Goal: Information Seeking & Learning: Learn about a topic

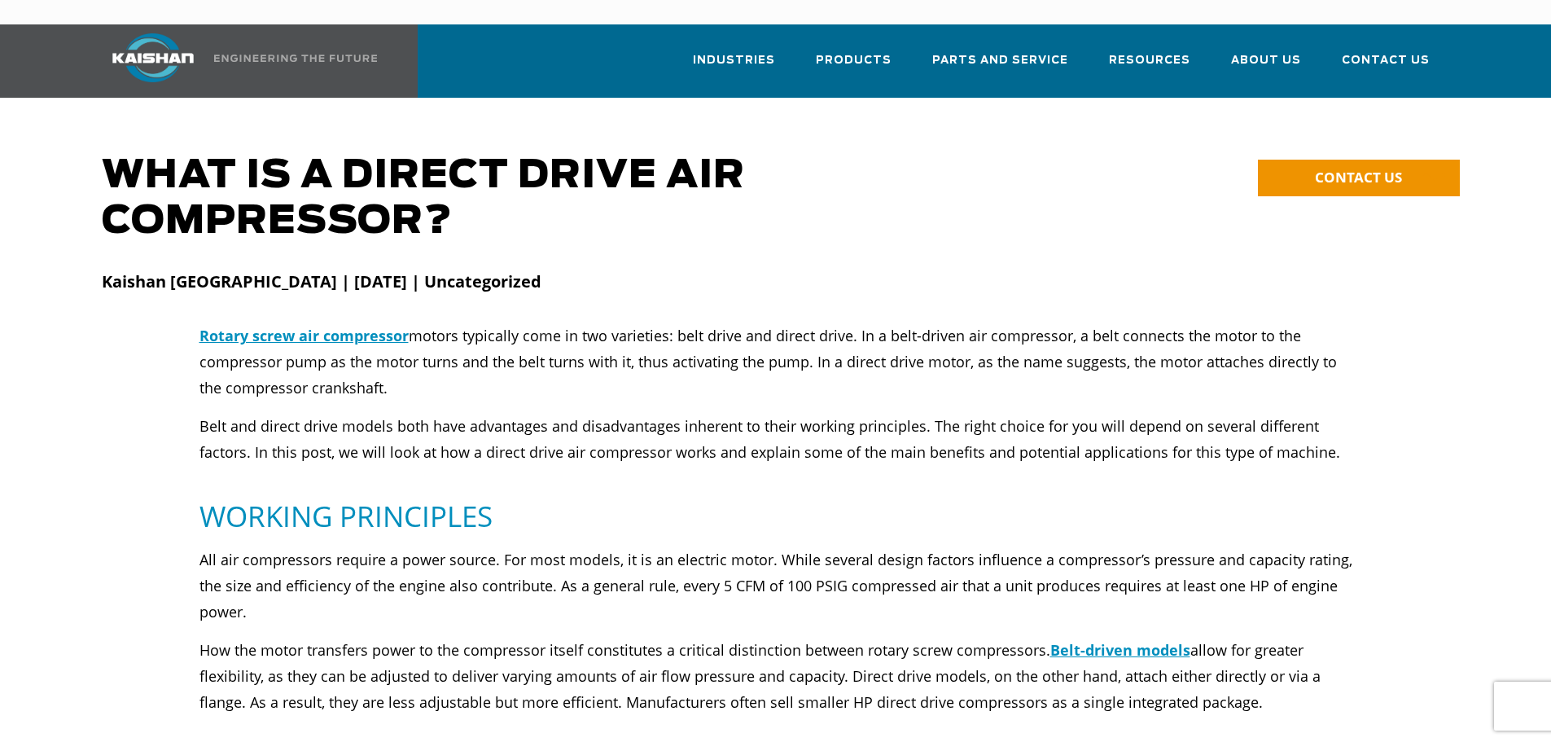
click at [431, 383] on div "Rotary screw air compressor motors typically come in two varieties: belt drive …" at bounding box center [776, 393] width 1153 height 143
click at [432, 413] on p "Belt and direct drive models both have advantages and disadvantages inherent to…" at bounding box center [776, 439] width 1153 height 52
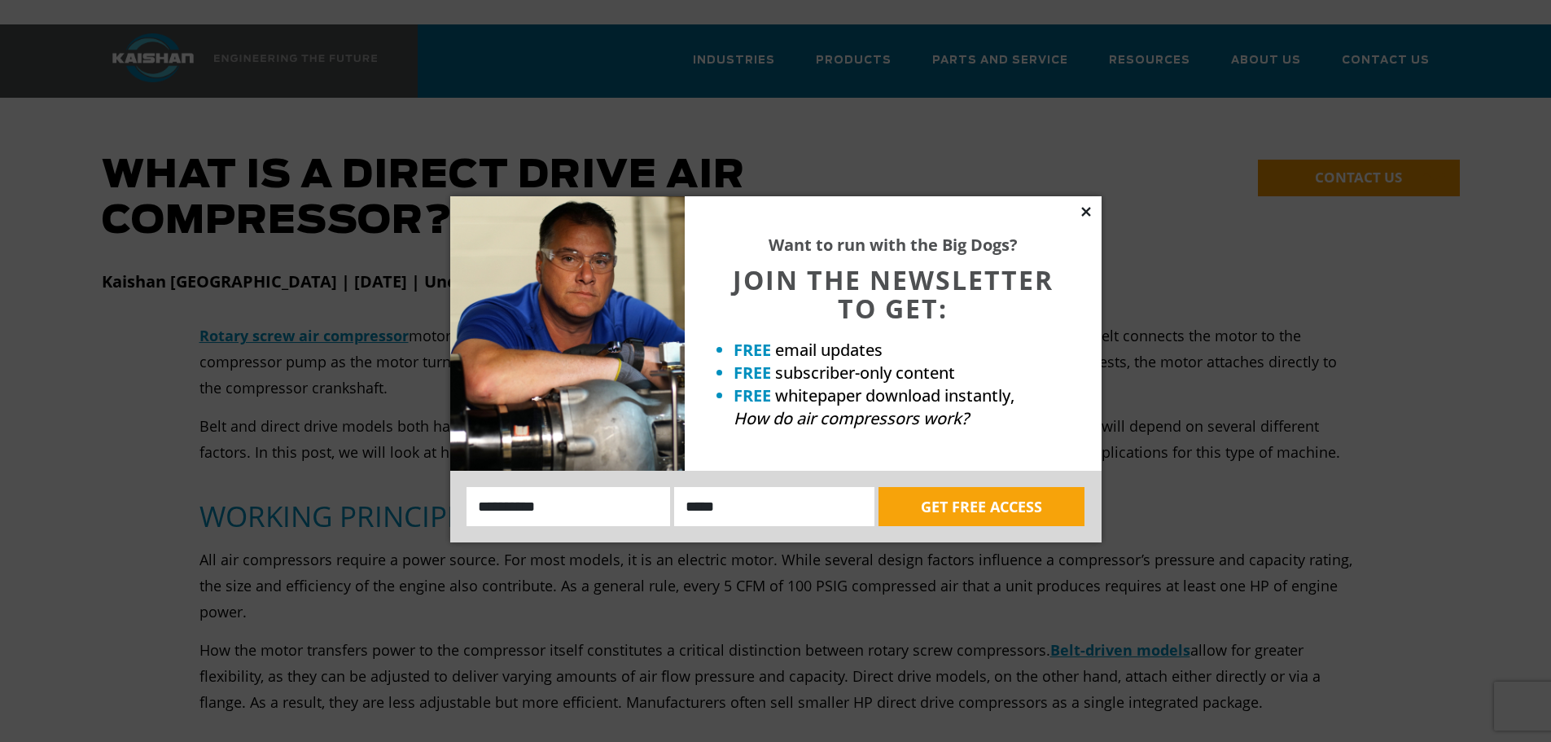
click at [1081, 213] on icon at bounding box center [1086, 211] width 15 height 15
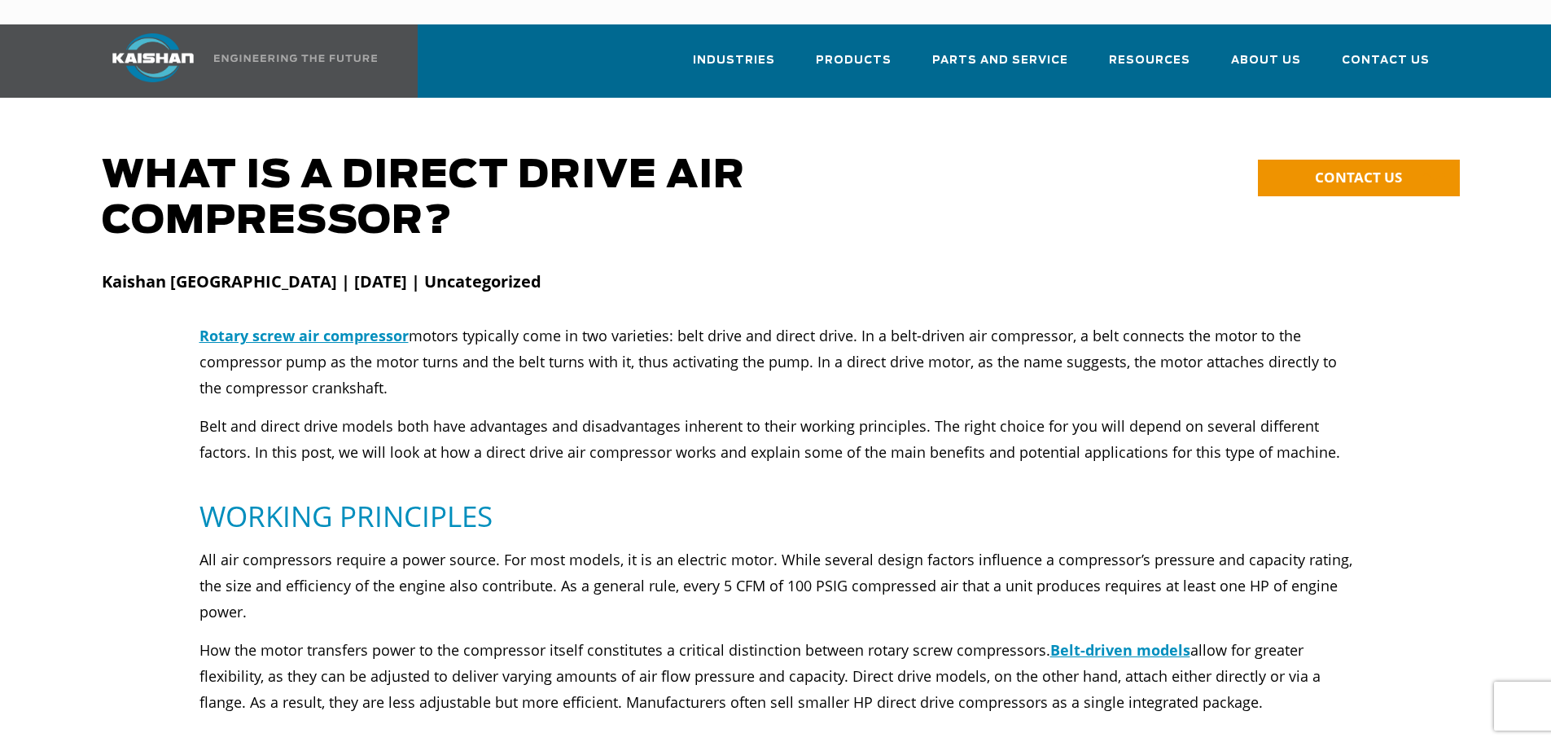
click at [589, 375] on div "Rotary screw air compressor motors typically come in two varieties: belt drive …" at bounding box center [776, 393] width 1153 height 143
click at [581, 413] on p "Belt and direct drive models both have advantages and disadvantages inherent to…" at bounding box center [776, 439] width 1153 height 52
click at [586, 450] on div "Rotary screw air compressor motors typically come in two varieties: belt drive …" at bounding box center [776, 409] width 1173 height 175
click at [682, 413] on p "Belt and direct drive models both have advantages and disadvantages inherent to…" at bounding box center [776, 439] width 1153 height 52
click at [565, 414] on p "Belt and direct drive models both have advantages and disadvantages inherent to…" at bounding box center [776, 439] width 1153 height 52
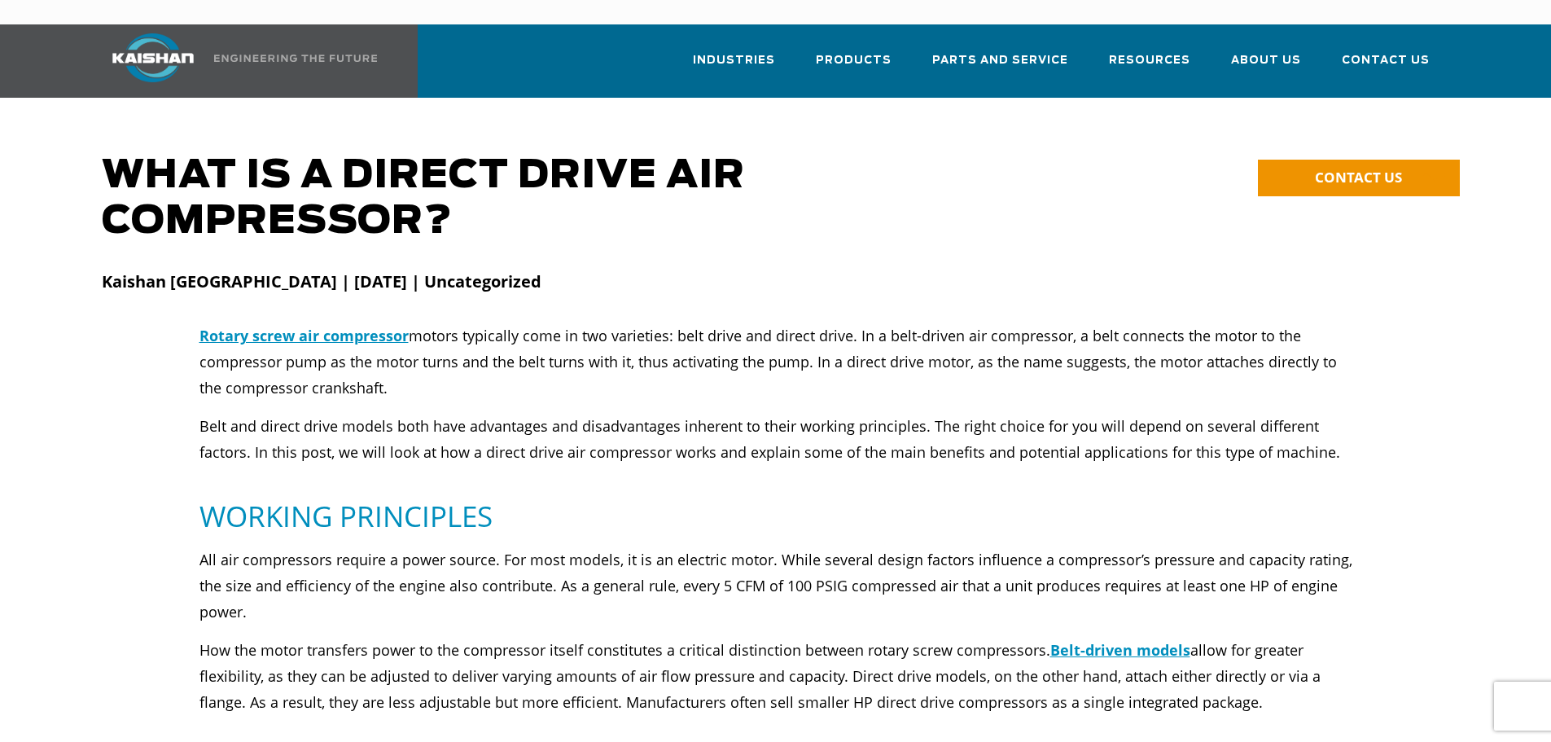
click at [574, 428] on p "Belt and direct drive models both have advantages and disadvantages inherent to…" at bounding box center [776, 439] width 1153 height 52
click at [553, 413] on p "Belt and direct drive models both have advantages and disadvantages inherent to…" at bounding box center [776, 439] width 1153 height 52
click at [531, 428] on p "Belt and direct drive models both have advantages and disadvantages inherent to…" at bounding box center [776, 439] width 1153 height 52
click at [410, 425] on p "Belt and direct drive models both have advantages and disadvantages inherent to…" at bounding box center [776, 439] width 1153 height 52
click at [373, 428] on p "Belt and direct drive models both have advantages and disadvantages inherent to…" at bounding box center [776, 439] width 1153 height 52
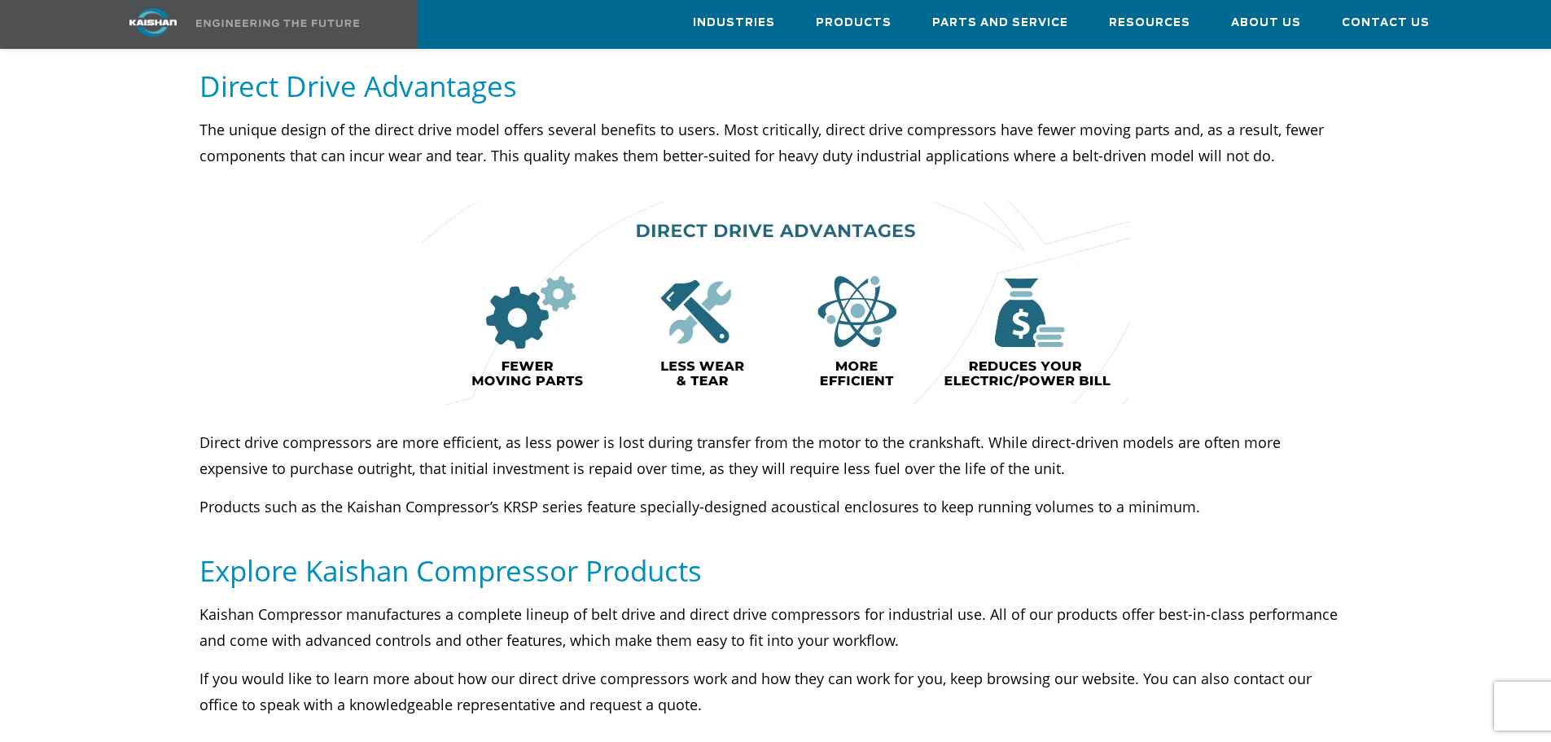
scroll to position [733, 0]
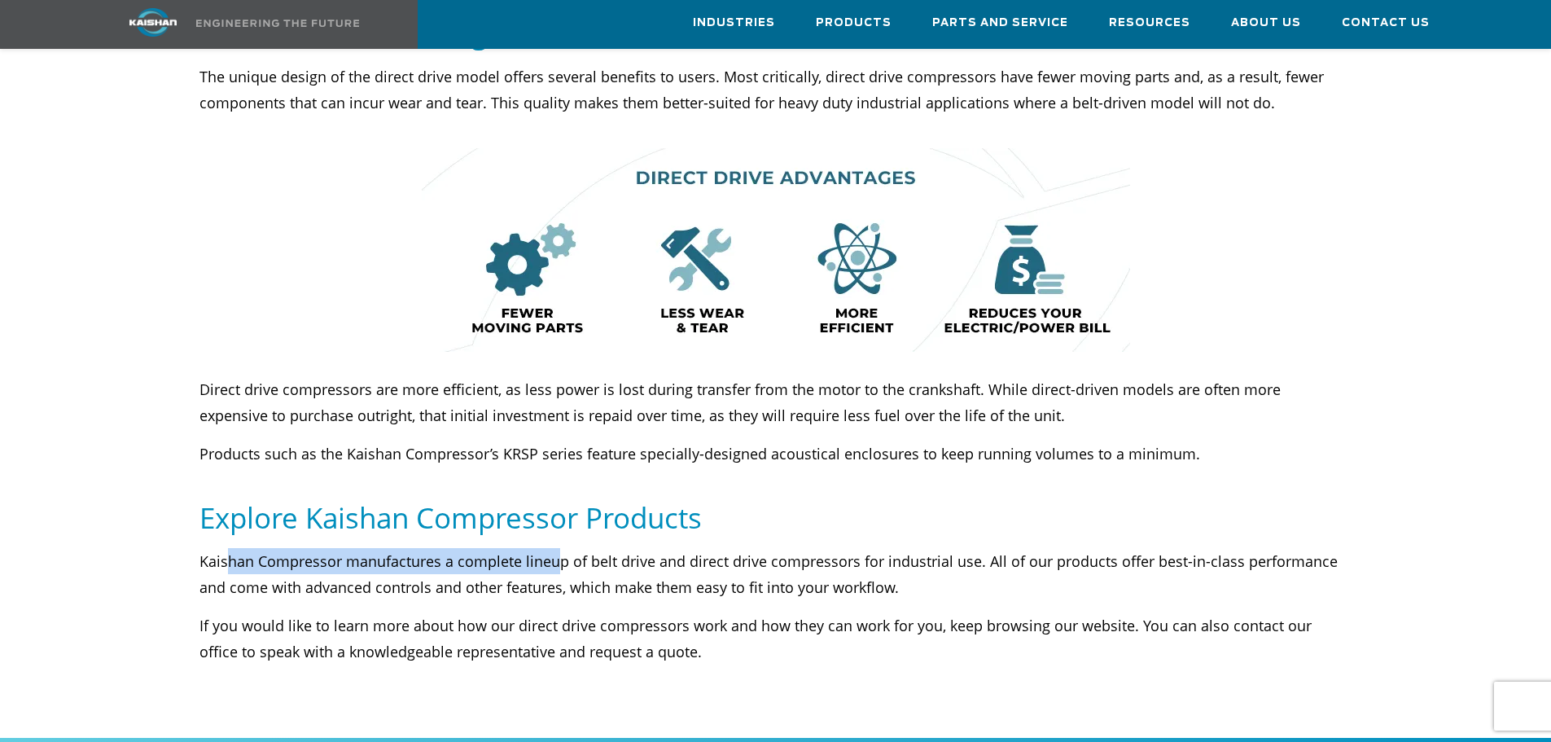
drag, startPoint x: 228, startPoint y: 537, endPoint x: 603, endPoint y: 533, distance: 375.4
click at [561, 548] on p "Kaishan Compressor manufactures a complete lineup of belt drive and direct driv…" at bounding box center [776, 574] width 1153 height 52
click at [693, 548] on p "Kaishan Compressor manufactures a complete lineup of belt drive and direct driv…" at bounding box center [776, 574] width 1153 height 52
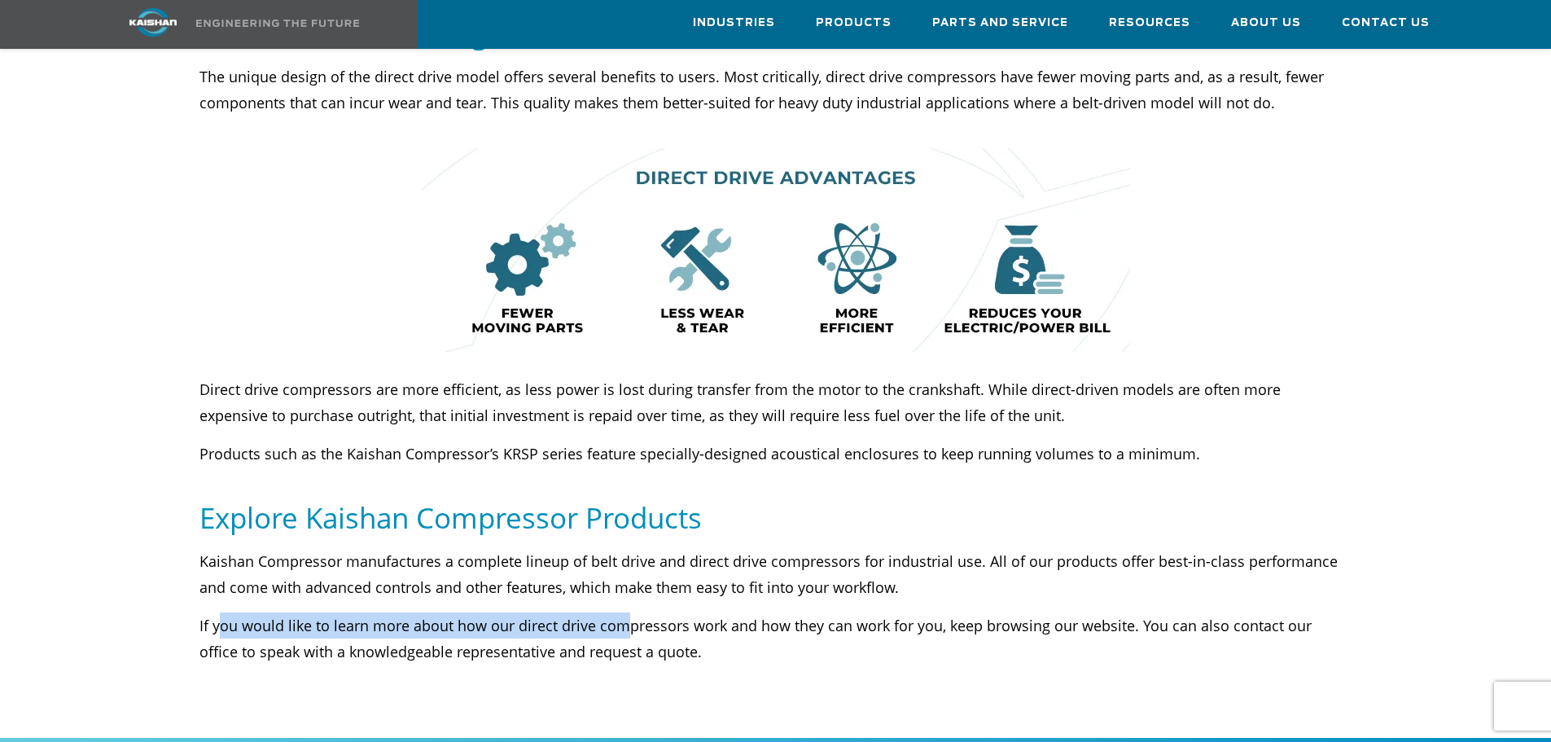
drag, startPoint x: 317, startPoint y: 604, endPoint x: 666, endPoint y: 605, distance: 349.4
click at [630, 612] on p "If you would like to learn more about how our direct drive compressors work and…" at bounding box center [776, 638] width 1153 height 52
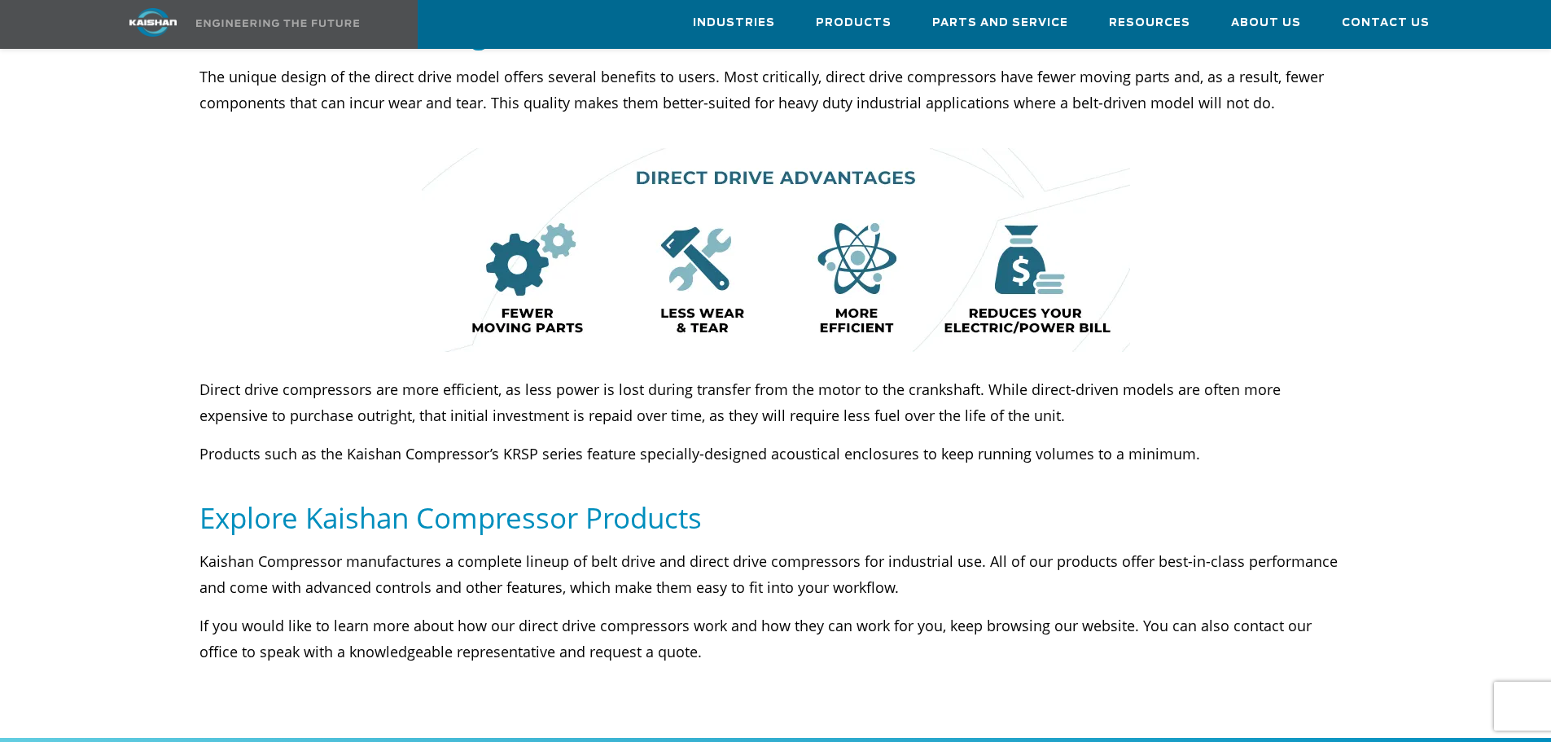
click at [684, 612] on p "If you would like to learn more about how our direct drive compressors work and…" at bounding box center [776, 638] width 1153 height 52
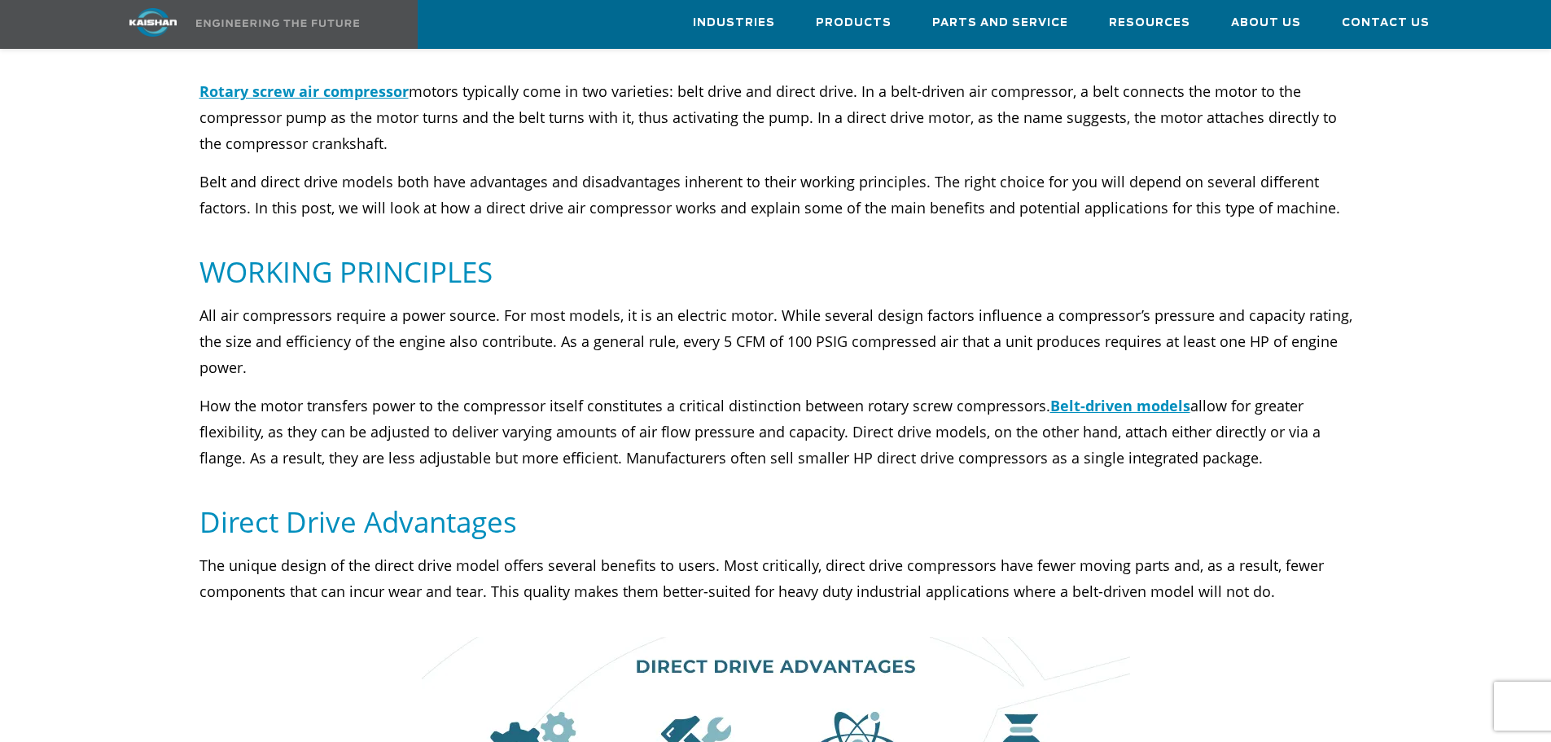
scroll to position [0, 0]
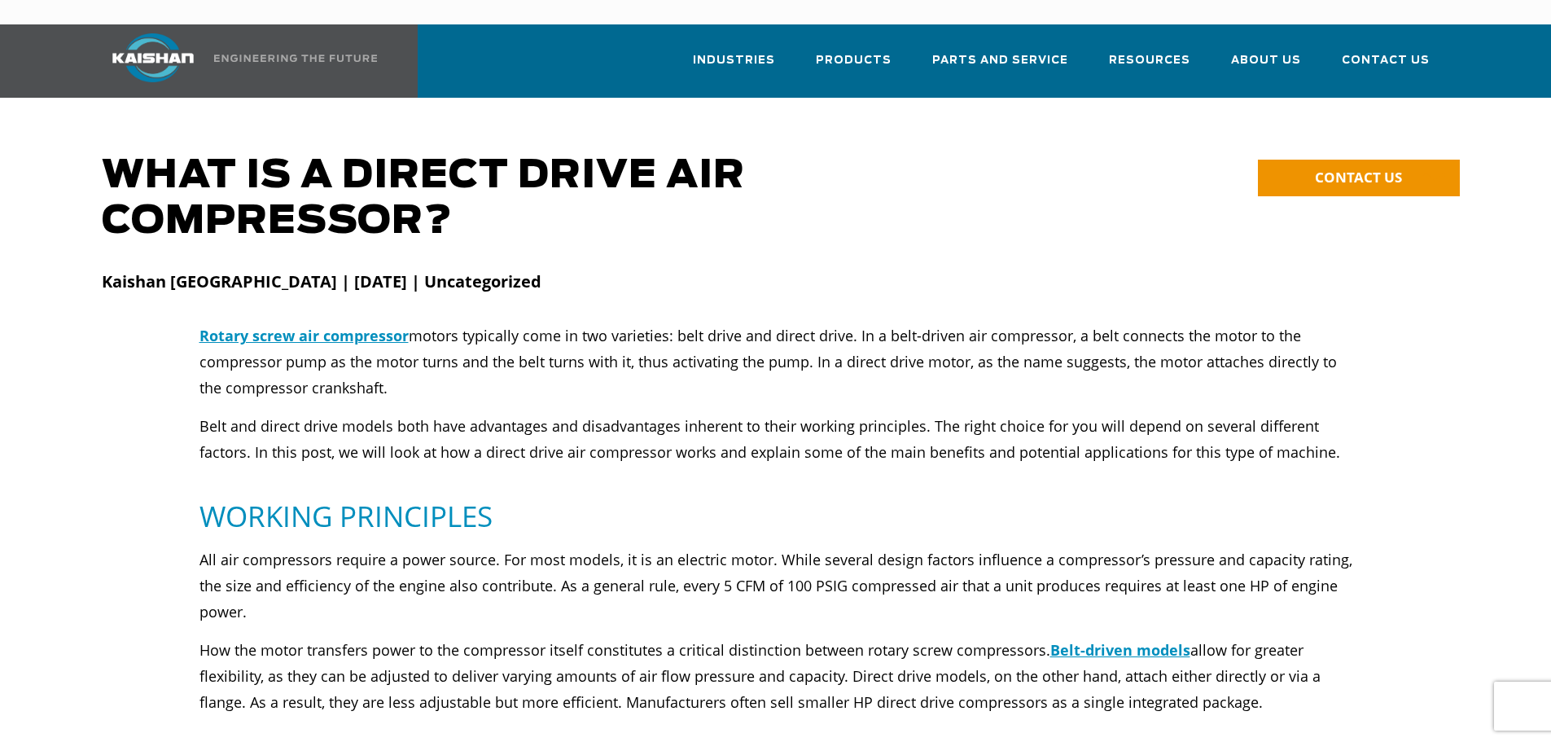
click at [770, 322] on p "Rotary screw air compressor motors typically come in two varieties: belt drive …" at bounding box center [776, 361] width 1153 height 78
